Goal: Obtain resource: Obtain resource

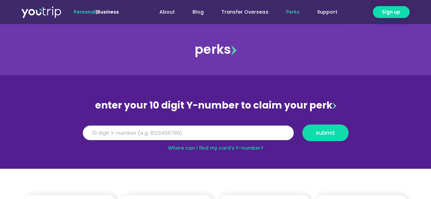
click at [196, 130] on input "Y Number" at bounding box center [188, 133] width 211 height 15
click at [193, 137] on input "Y Number" at bounding box center [188, 133] width 211 height 15
click at [223, 134] on input "Y Number" at bounding box center [188, 133] width 211 height 15
click at [214, 132] on input "8" at bounding box center [188, 133] width 211 height 15
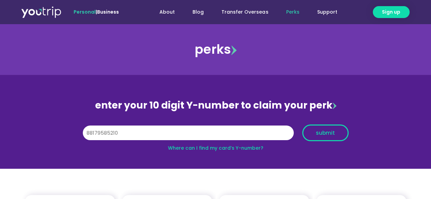
click at [313, 135] on span "submit" at bounding box center [325, 132] width 35 height 5
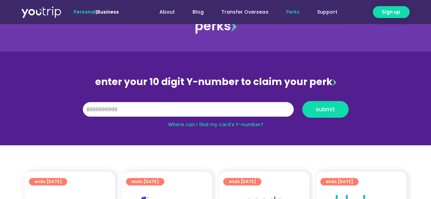
scroll to position [34, 0]
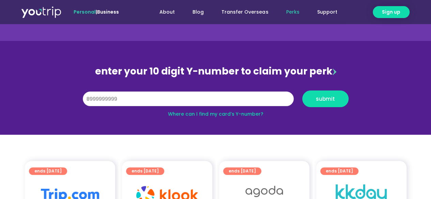
drag, startPoint x: 264, startPoint y: 98, endPoint x: 64, endPoint y: 96, distance: 199.6
click at [64, 96] on section "enter your 10 digit Y-number to claim your perk Y Number 8999999999 submit Wher…" at bounding box center [215, 88] width 431 height 94
paste input "8179585210"
click at [323, 103] on button "submit" at bounding box center [325, 99] width 46 height 17
click at [158, 100] on input "88179585210" at bounding box center [188, 99] width 211 height 15
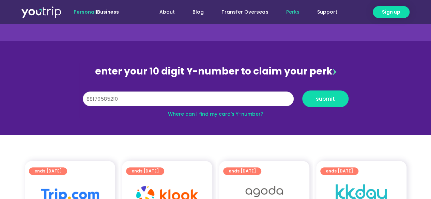
drag, startPoint x: 89, startPoint y: 97, endPoint x: 96, endPoint y: 98, distance: 7.8
click at [89, 98] on input "88179585210" at bounding box center [188, 99] width 211 height 15
type input "8179585210"
click at [336, 105] on button "submit" at bounding box center [325, 99] width 46 height 17
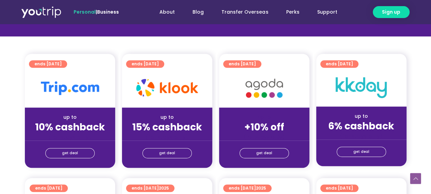
scroll to position [170, 0]
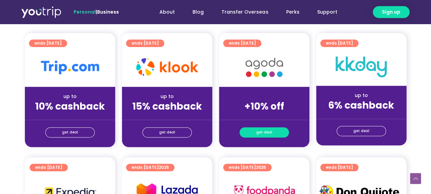
click at [272, 134] on link "get deal" at bounding box center [263, 132] width 49 height 10
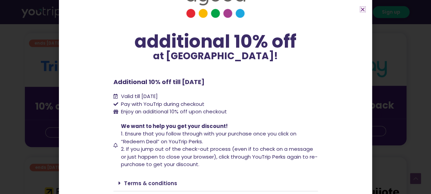
scroll to position [51, 0]
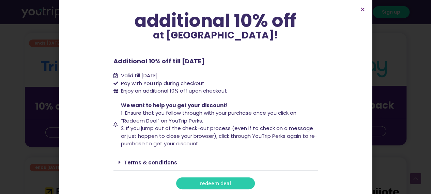
click at [228, 181] on link "redeem deal" at bounding box center [215, 183] width 79 height 12
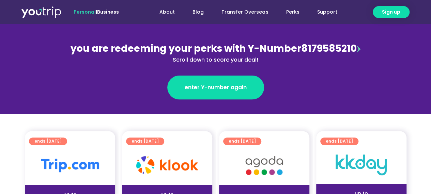
scroll to position [102, 0]
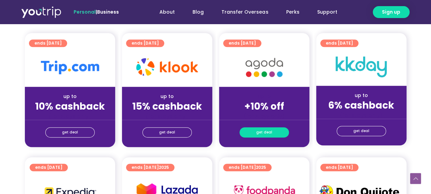
click at [281, 132] on link "get deal" at bounding box center [263, 132] width 49 height 10
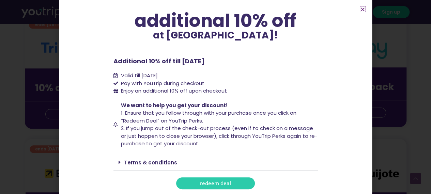
scroll to position [204, 0]
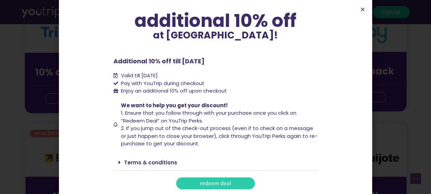
click at [168, 159] on link "Terms & conditions" at bounding box center [150, 162] width 53 height 7
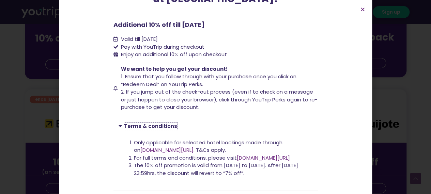
scroll to position [73, 0]
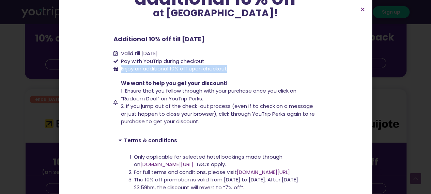
drag, startPoint x: 119, startPoint y: 66, endPoint x: 242, endPoint y: 65, distance: 123.3
click at [242, 65] on li "Enjoy an additional 10% off upon checkout" at bounding box center [215, 69] width 204 height 8
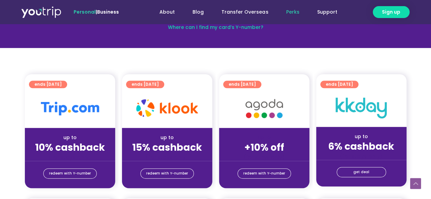
scroll to position [160, 0]
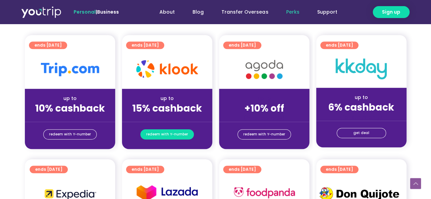
click at [170, 133] on span "redeem with Y-number" at bounding box center [167, 135] width 42 height 10
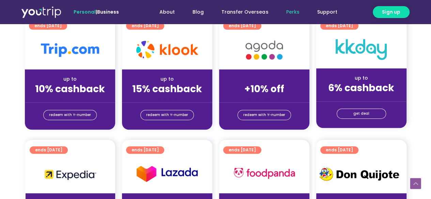
scroll to position [180, 0]
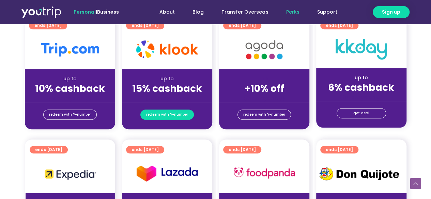
click at [172, 111] on span "redeem with Y-number" at bounding box center [167, 115] width 42 height 10
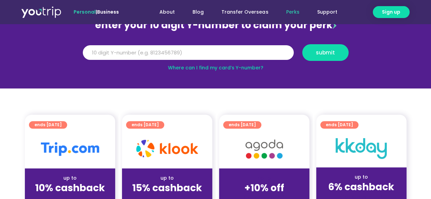
scroll to position [75, 0]
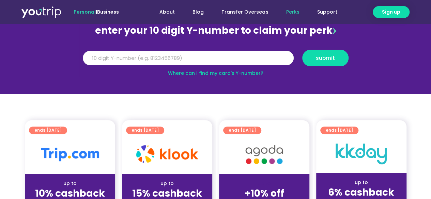
click at [172, 57] on input "Y Number" at bounding box center [188, 58] width 211 height 15
paste input "88179585210"
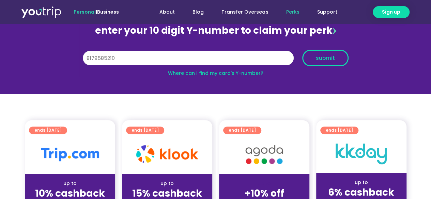
type input "8179585210"
click at [326, 61] on span "submit" at bounding box center [325, 58] width 19 height 5
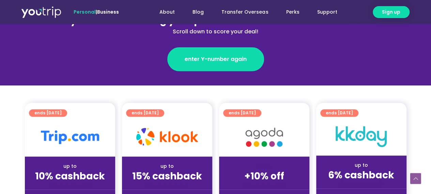
scroll to position [172, 0]
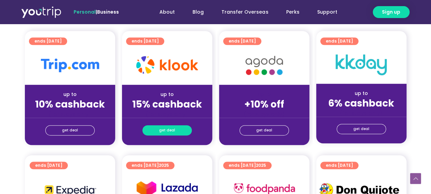
click at [163, 130] on span "get deal" at bounding box center [167, 131] width 16 height 10
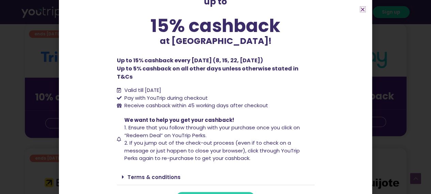
scroll to position [48, 0]
